Goal: Transaction & Acquisition: Obtain resource

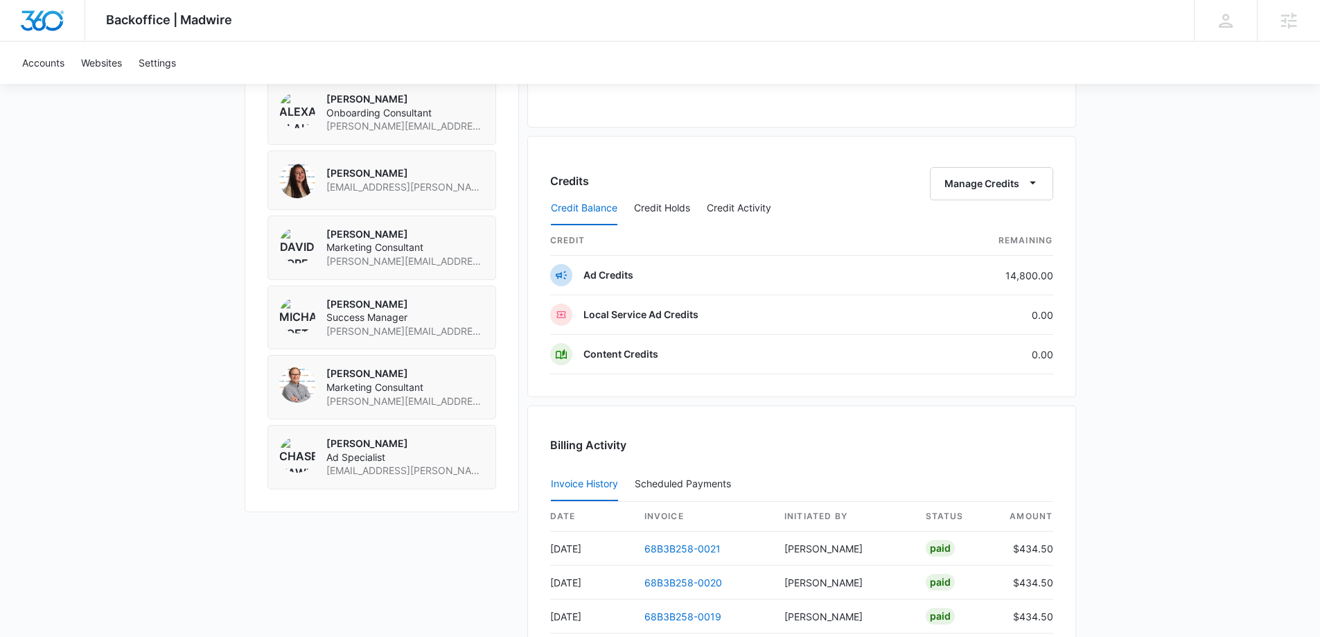
scroll to position [1039, 0]
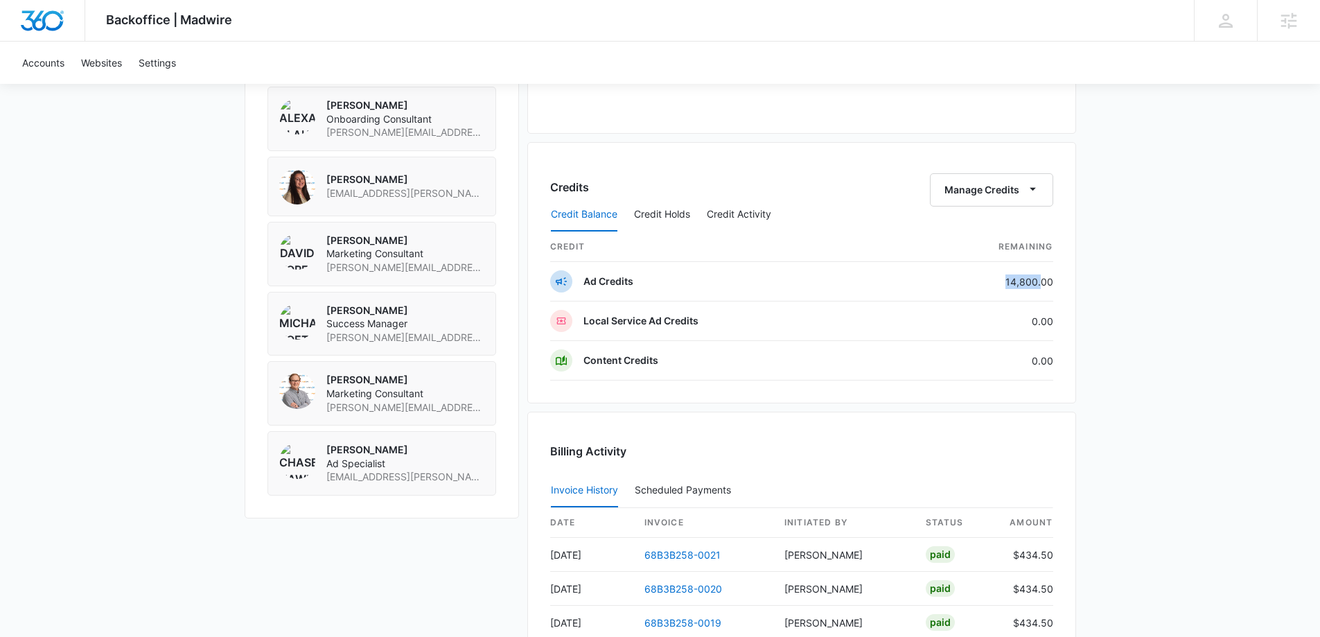
drag, startPoint x: 996, startPoint y: 277, endPoint x: 1059, endPoint y: 283, distance: 63.3
click at [1045, 281] on td "14,800.00" at bounding box center [979, 281] width 147 height 39
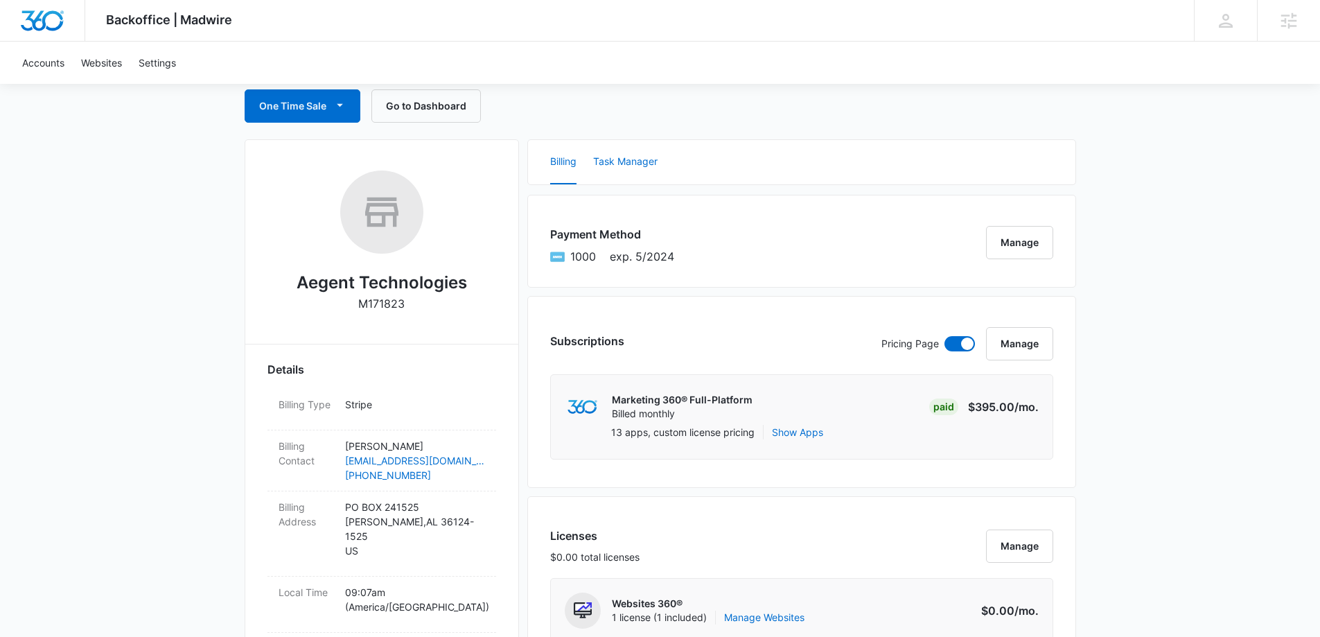
scroll to position [0, 0]
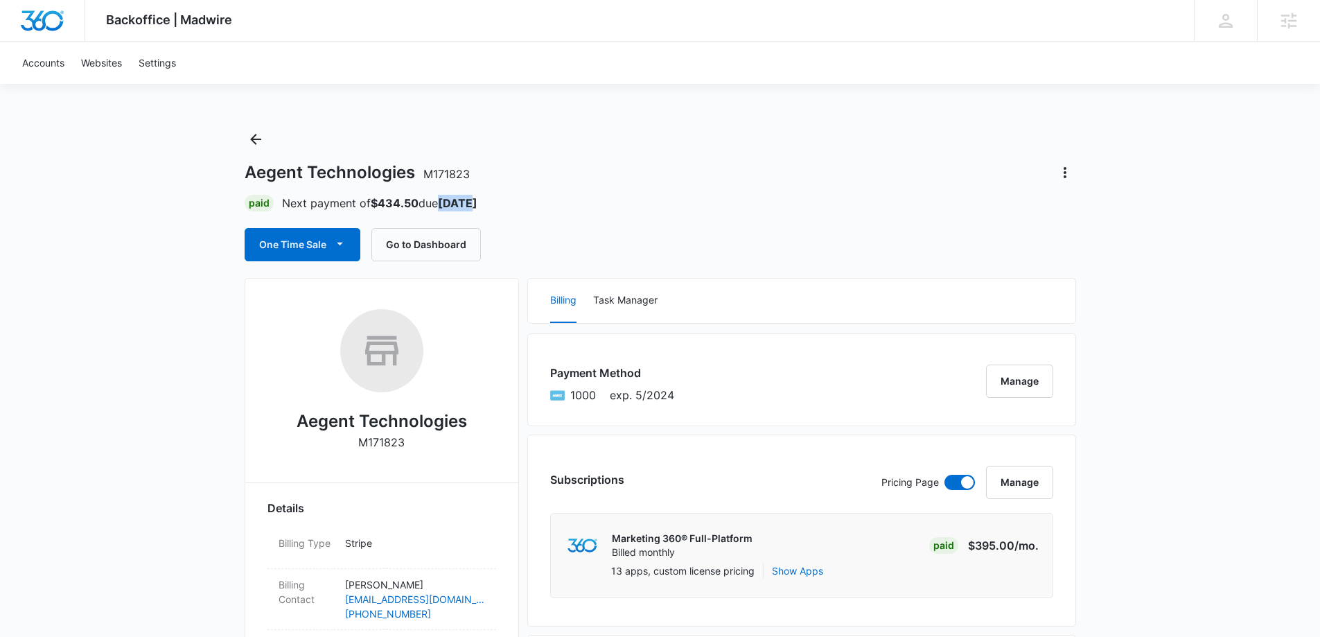
drag, startPoint x: 445, startPoint y: 202, endPoint x: 495, endPoint y: 202, distance: 49.2
click at [495, 202] on div "Paid Next payment of $434.50 due [DATE]" at bounding box center [660, 203] width 831 height 17
click at [571, 229] on div "One Time Sale Go to Dashboard" at bounding box center [660, 244] width 831 height 33
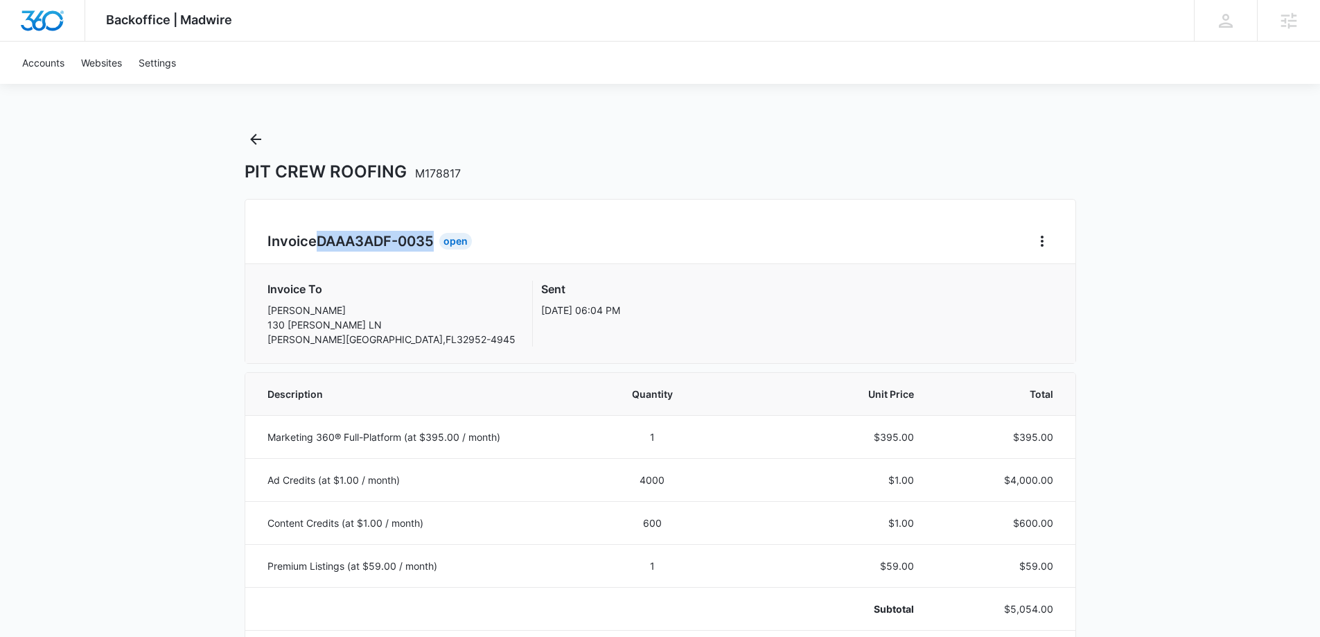
drag, startPoint x: 321, startPoint y: 242, endPoint x: 434, endPoint y: 243, distance: 112.9
click at [434, 243] on span "DAAA3ADF-0035" at bounding box center [375, 241] width 117 height 17
copy span "DAAA3ADF-0035"
click at [1041, 236] on icon "Home" at bounding box center [1041, 241] width 3 height 11
click at [1049, 276] on link "Download Invoice" at bounding box center [1088, 280] width 80 height 12
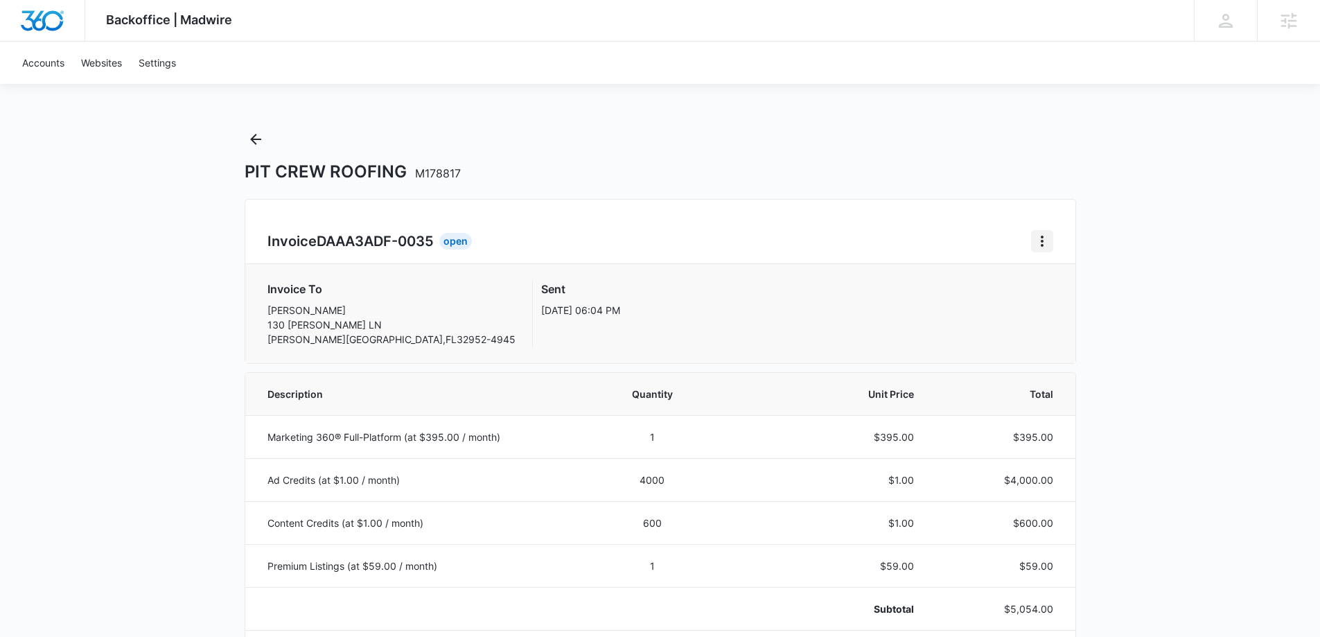
drag, startPoint x: 1056, startPoint y: 238, endPoint x: 1043, endPoint y: 248, distance: 16.9
click at [1051, 240] on div "Invoice DAAA3ADF-0035 Open Invoice To Brittany Cherup 130 TERESA LN MERRITT ISL…" at bounding box center [660, 281] width 831 height 165
